Goal: Information Seeking & Learning: Learn about a topic

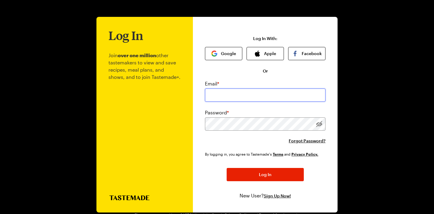
click at [239, 93] on input "email" at bounding box center [265, 95] width 120 height 13
type input "ddagman@woner.com"
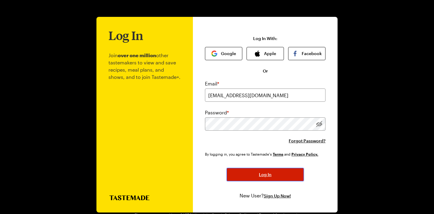
click at [256, 175] on button "Log In" at bounding box center [264, 174] width 77 height 13
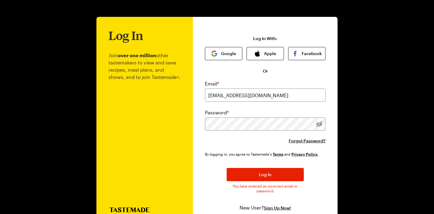
click at [321, 124] on div at bounding box center [319, 123] width 13 height 13
click at [220, 51] on button "Google" at bounding box center [223, 53] width 37 height 13
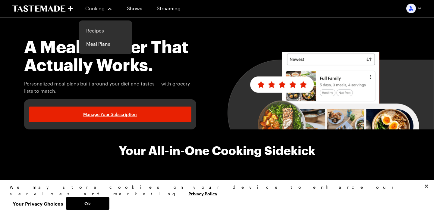
click at [95, 28] on link "Recipes" at bounding box center [106, 30] width 46 height 13
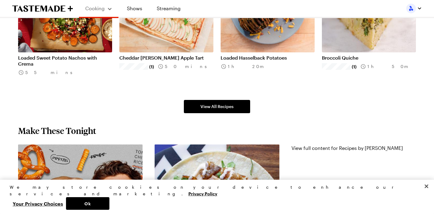
scroll to position [440, 0]
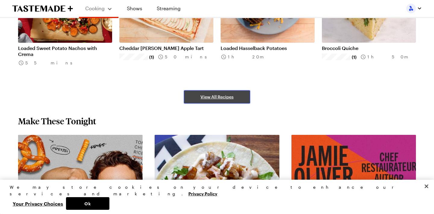
click at [210, 100] on link "View All Recipes" at bounding box center [217, 96] width 66 height 13
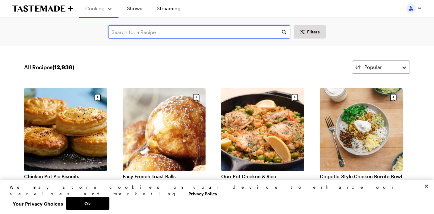
click at [173, 30] on input "text" at bounding box center [199, 31] width 182 height 13
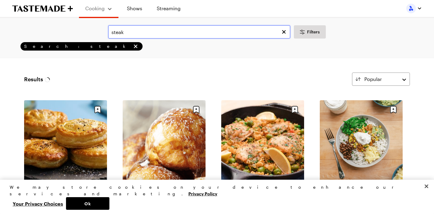
type input "steak"
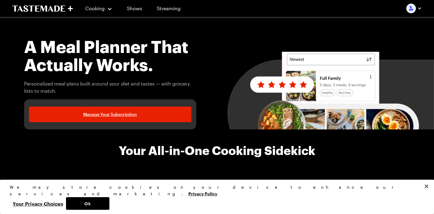
click at [128, 10] on link "Shows" at bounding box center [134, 8] width 27 height 17
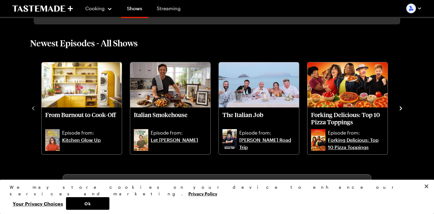
scroll to position [180, 0]
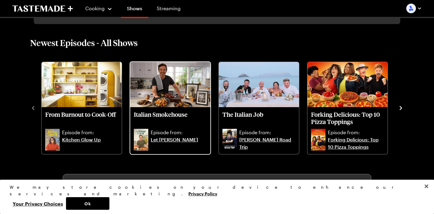
click at [175, 103] on img "Italian Smokehouse" at bounding box center [170, 84] width 80 height 45
